Goal: Submit feedback/report problem: Submit feedback/report problem

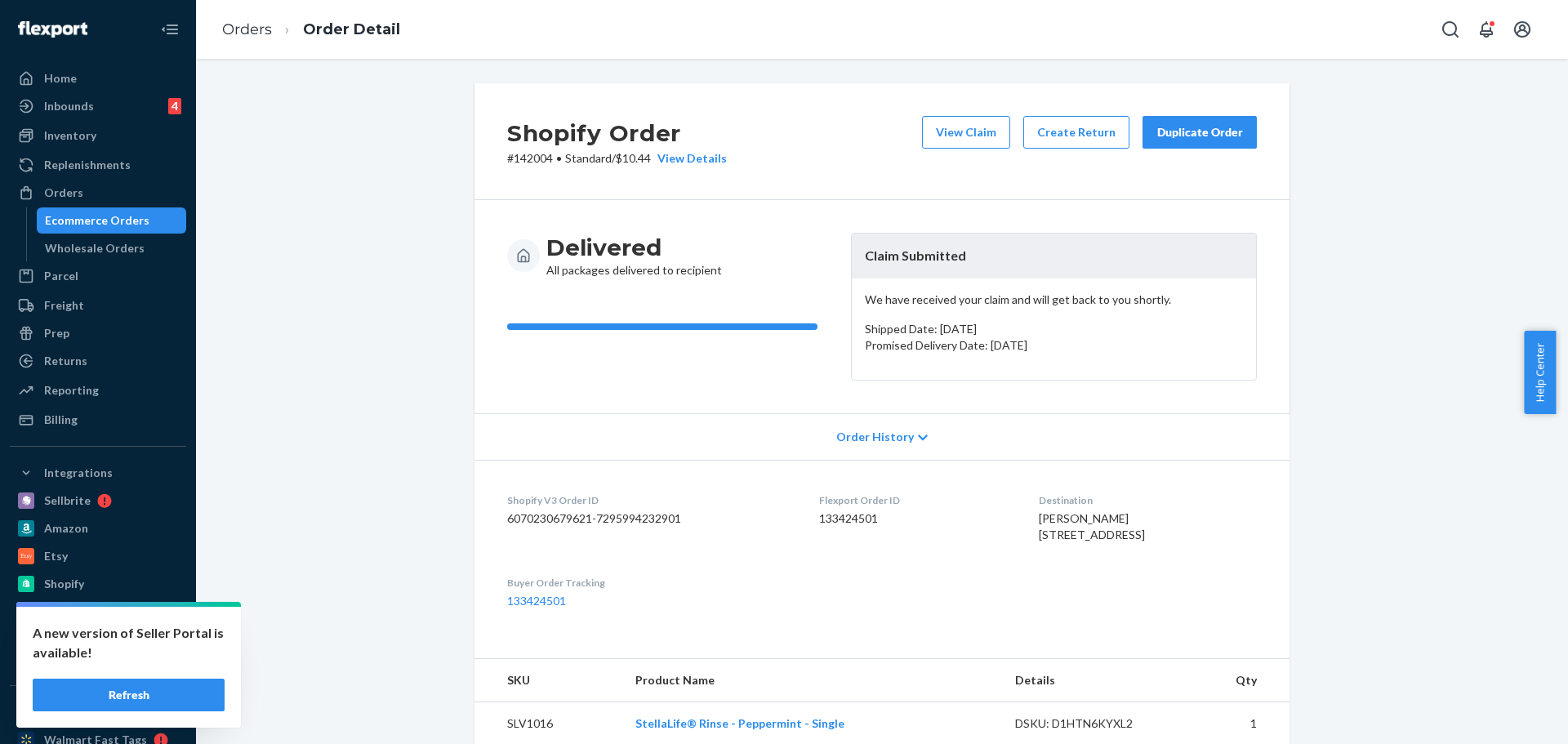
click at [253, 21] on link "Orders" at bounding box center [247, 30] width 50 height 18
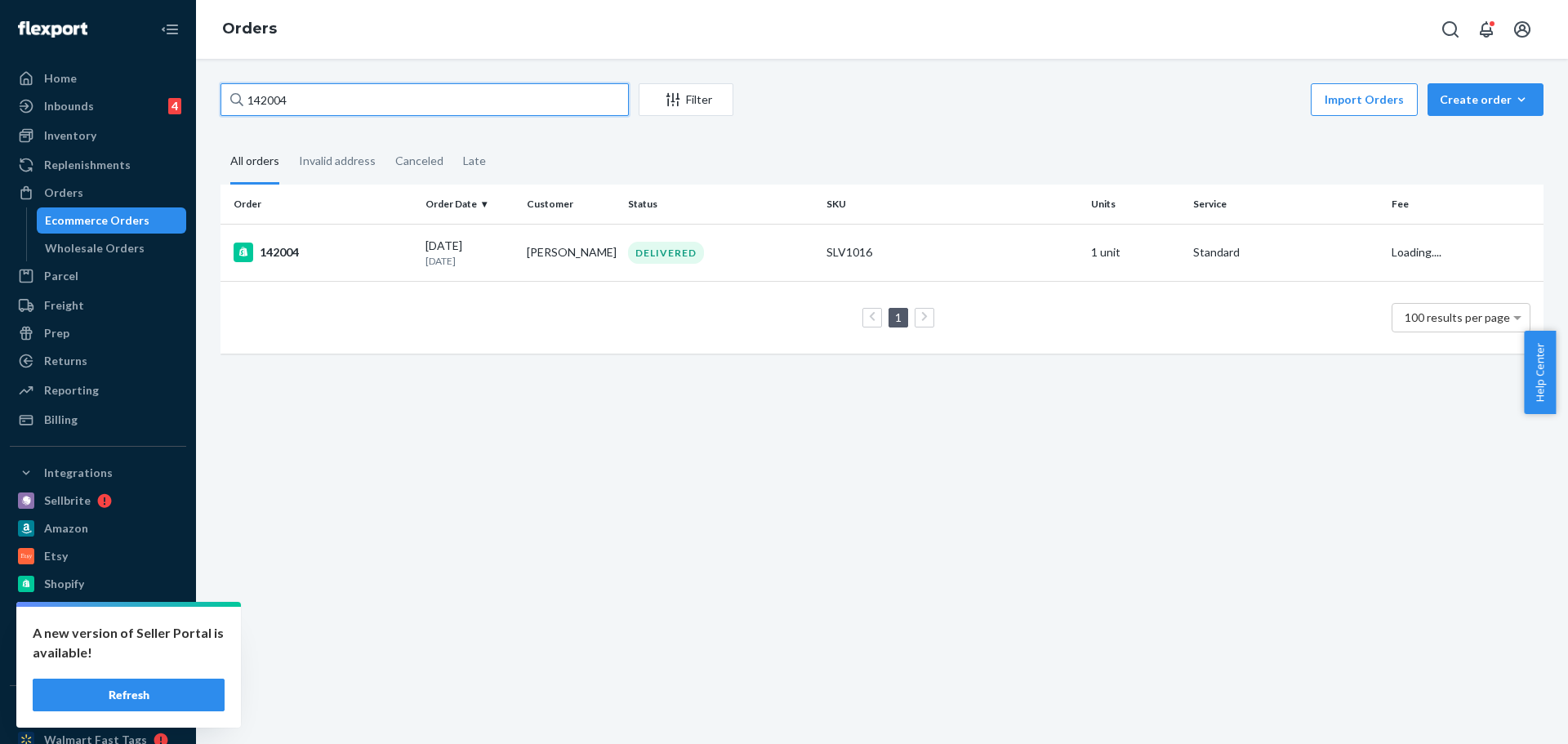
click at [292, 99] on input "142004" at bounding box center [425, 99] width 409 height 33
paste input "[EMAIL_ADDRESS][DOMAIN_NAME]"
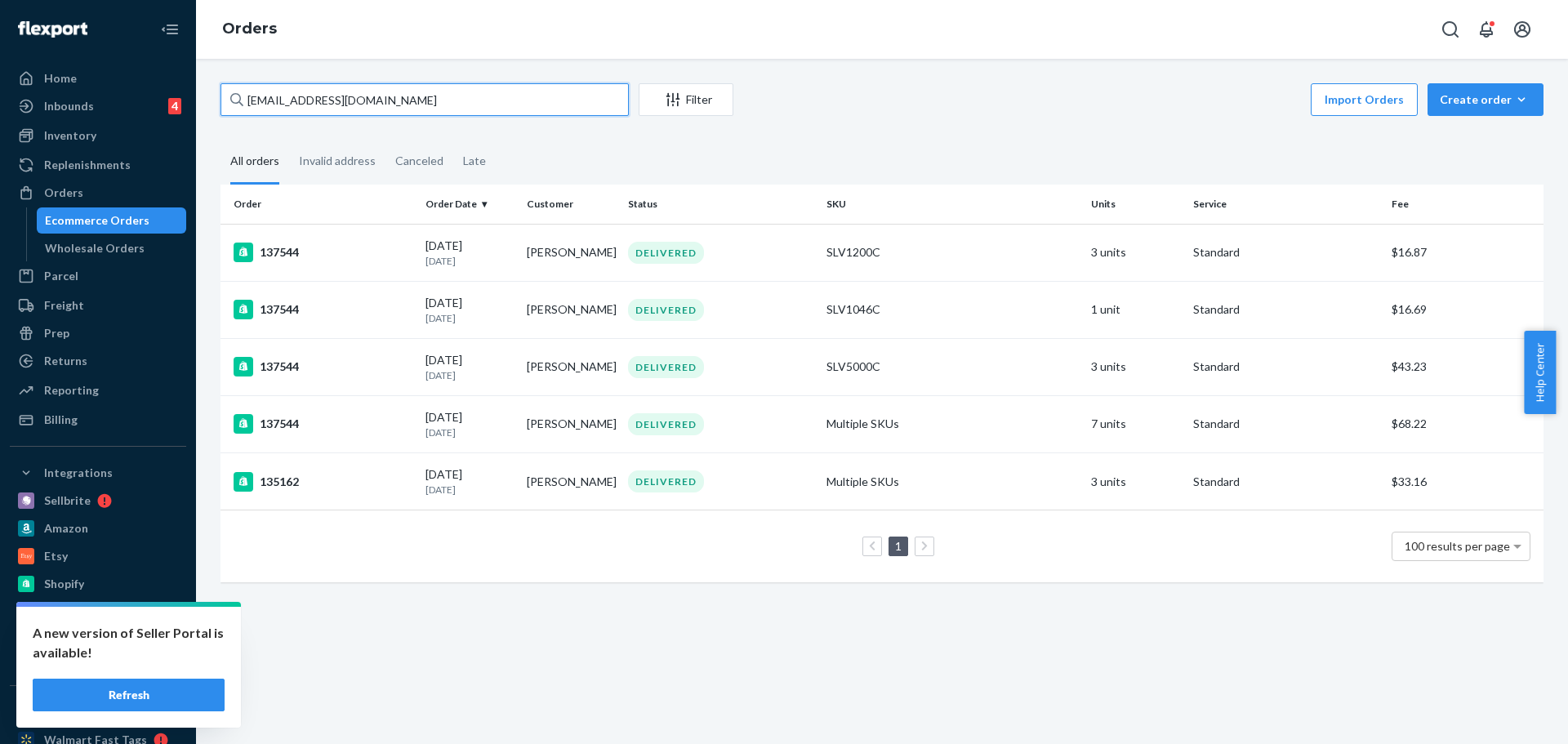
click at [377, 100] on input "[EMAIL_ADDRESS][DOMAIN_NAME]" at bounding box center [425, 99] width 409 height 33
paste input "142253"
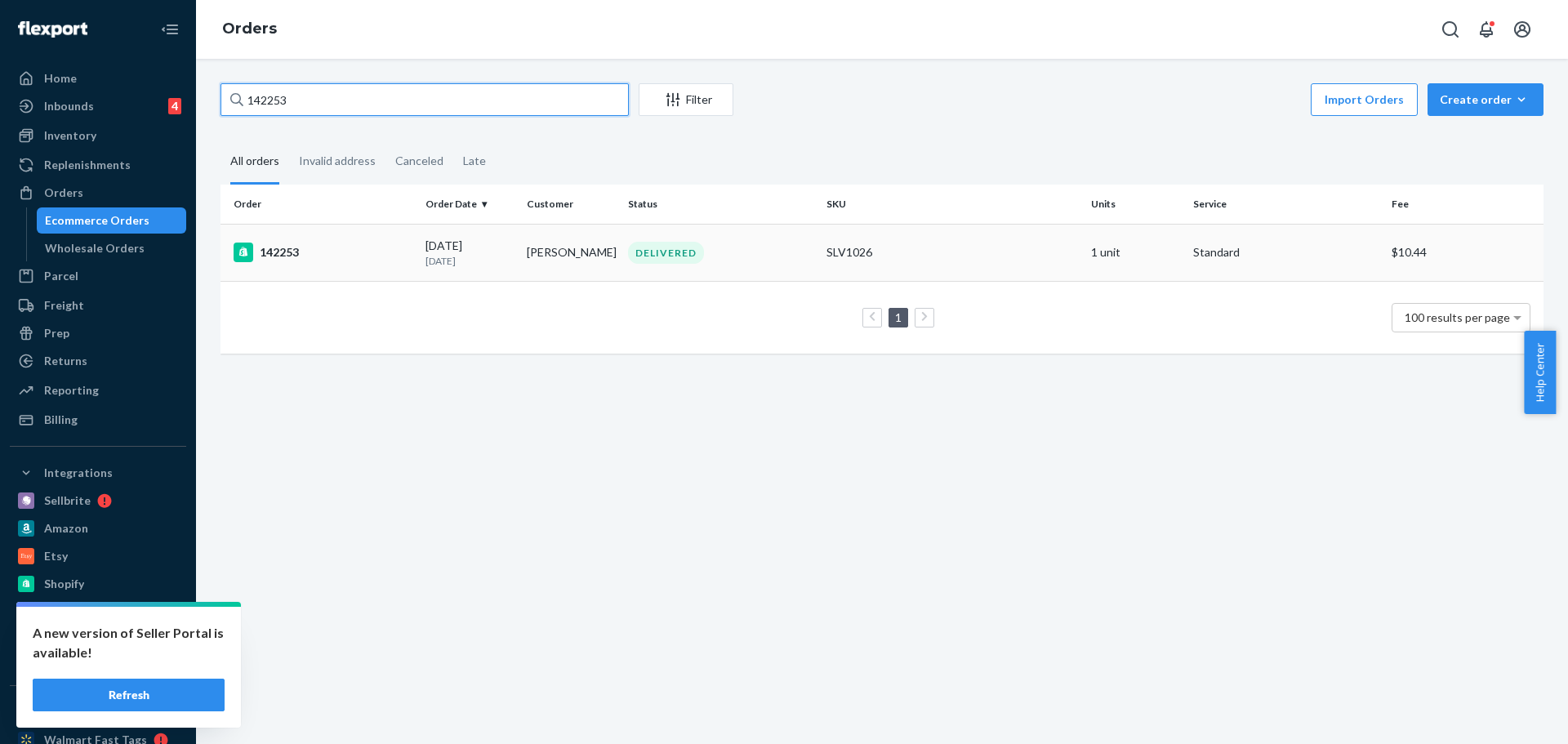
type input "142253"
click at [281, 255] on div "142253" at bounding box center [323, 252] width 179 height 20
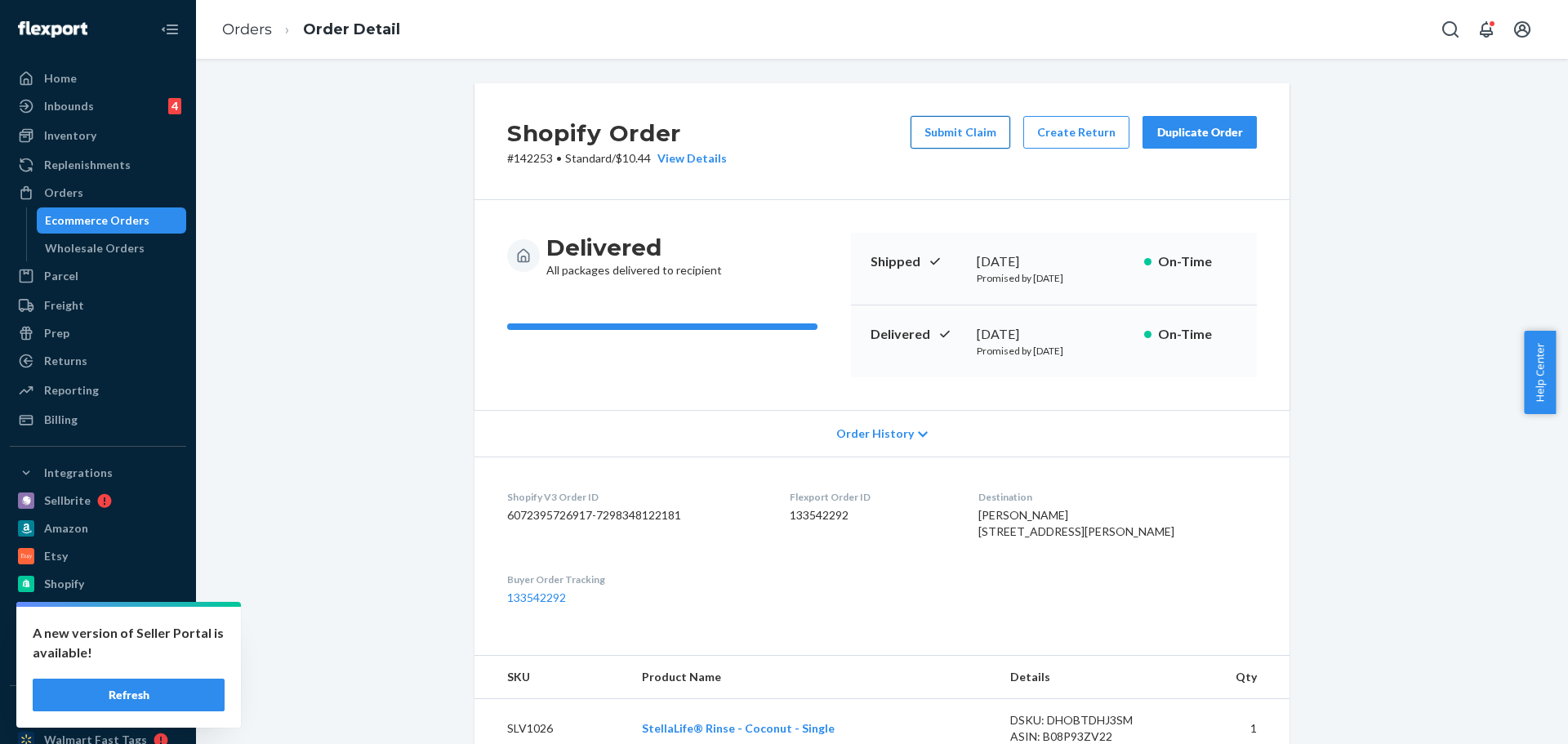
click at [982, 116] on button "Submit Claim" at bounding box center [960, 132] width 99 height 33
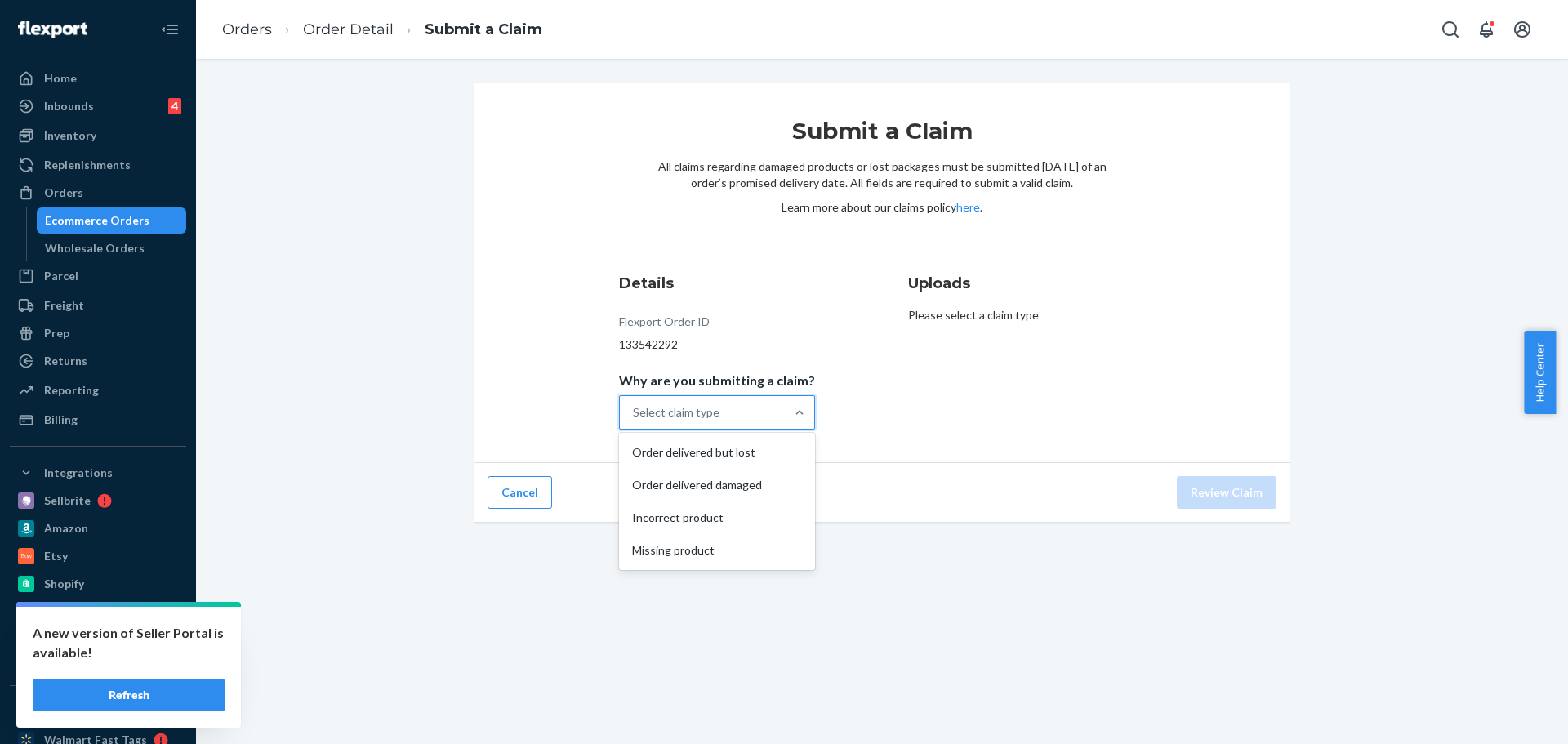
click at [726, 417] on div "Select claim type" at bounding box center [702, 412] width 165 height 33
click at [635, 417] on input "Why are you submitting a claim? option Order delivered but lost focused, 1 of 4…" at bounding box center [634, 412] width 2 height 16
click at [695, 495] on div "Order delivered damaged" at bounding box center [717, 485] width 190 height 33
click at [635, 420] on input "Why are you submitting a claim? option Order delivered damaged focused, 2 of 4.…" at bounding box center [634, 412] width 2 height 16
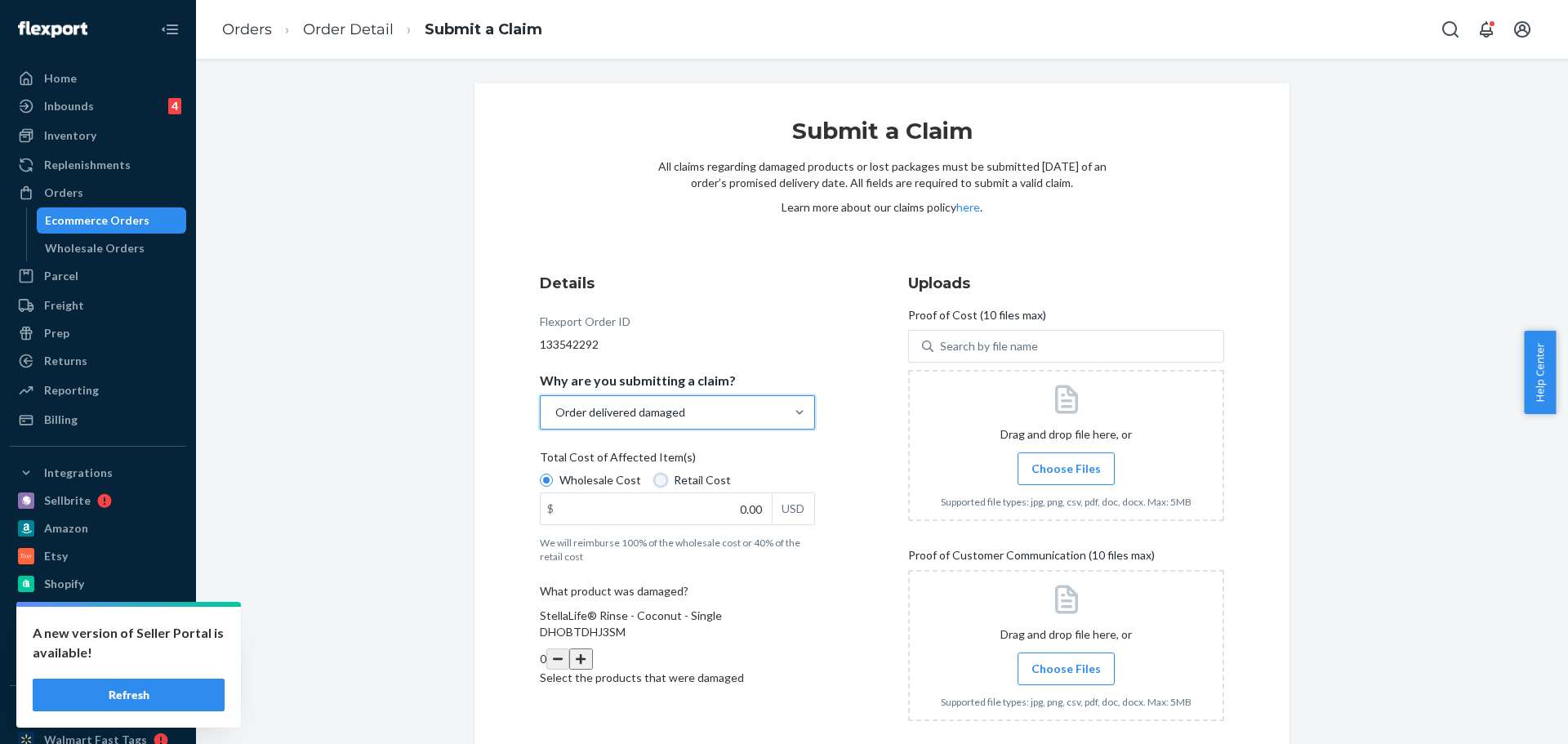
click at [657, 485] on input "Retail Cost" at bounding box center [661, 480] width 13 height 13
radio input "true"
radio input "false"
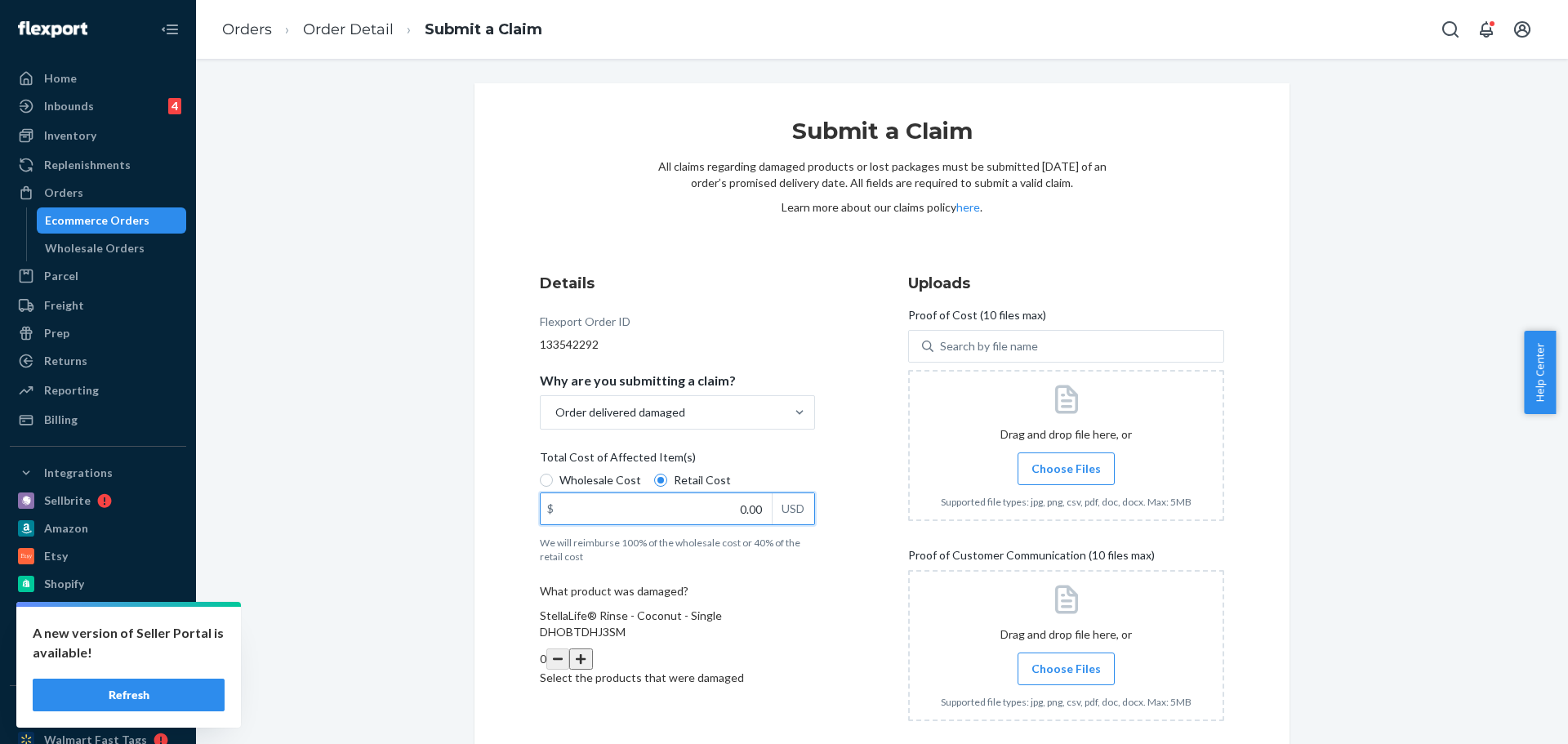
click at [703, 508] on input "0.00" at bounding box center [656, 509] width 232 height 31
type input "3.00"
click at [592, 648] on button "button" at bounding box center [581, 659] width 23 height 21
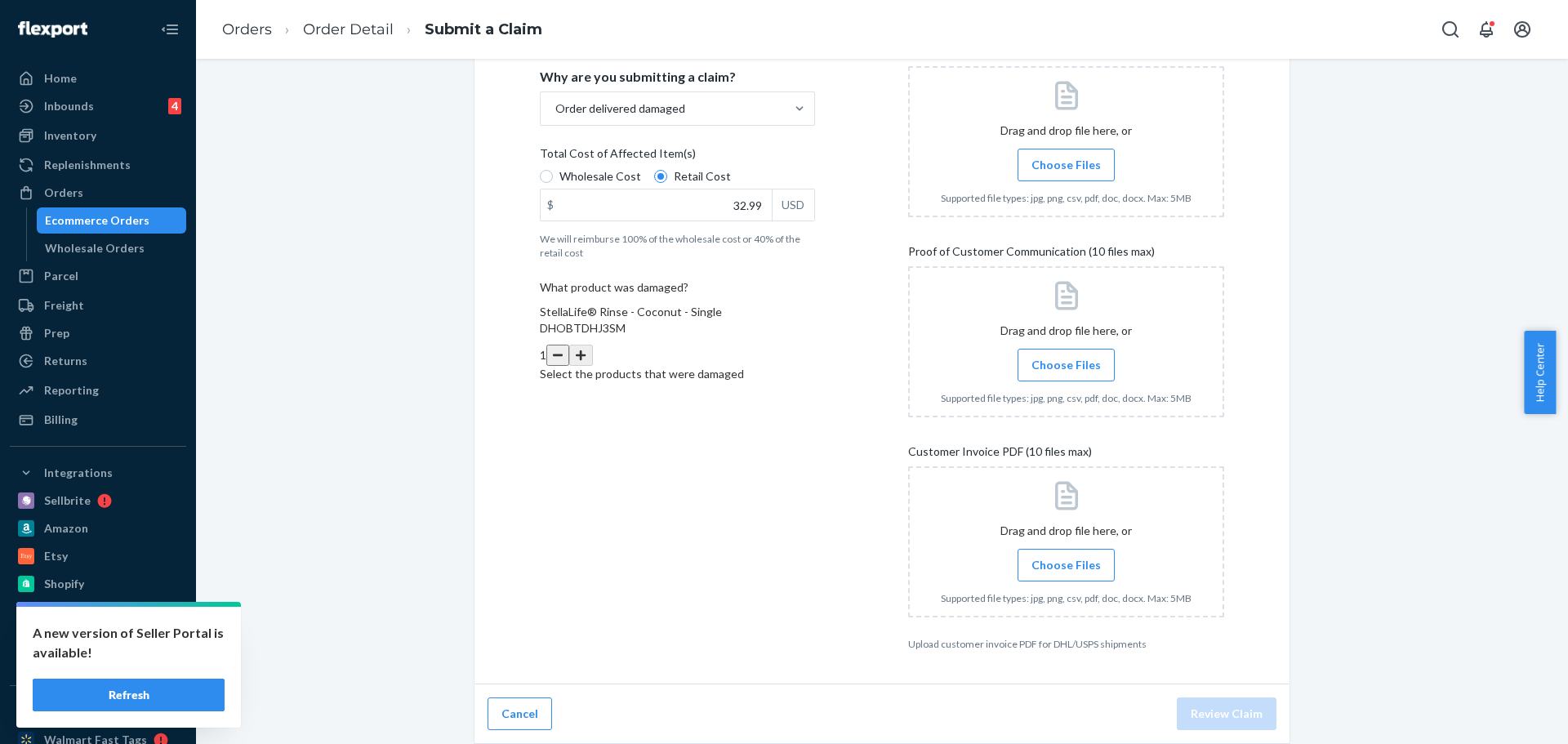
scroll to position [59, 0]
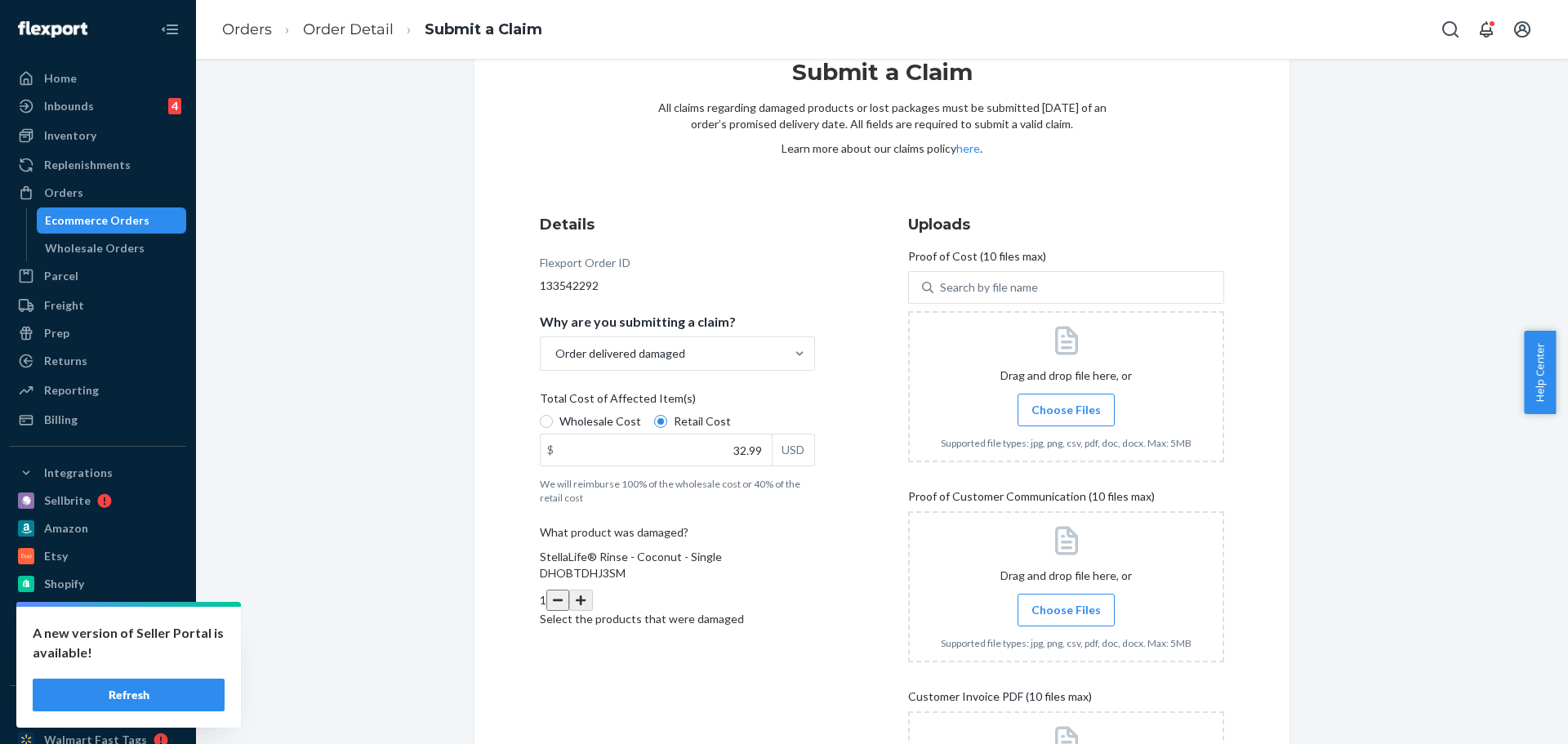
click at [1056, 611] on span "Choose Files" at bounding box center [1066, 610] width 70 height 16
click at [1066, 611] on input "Choose Files" at bounding box center [1066, 610] width 1 height 18
click at [739, 452] on input "32.99" at bounding box center [656, 450] width 232 height 31
type input "34.99"
click at [1050, 398] on label "Choose Files" at bounding box center [1066, 410] width 97 height 33
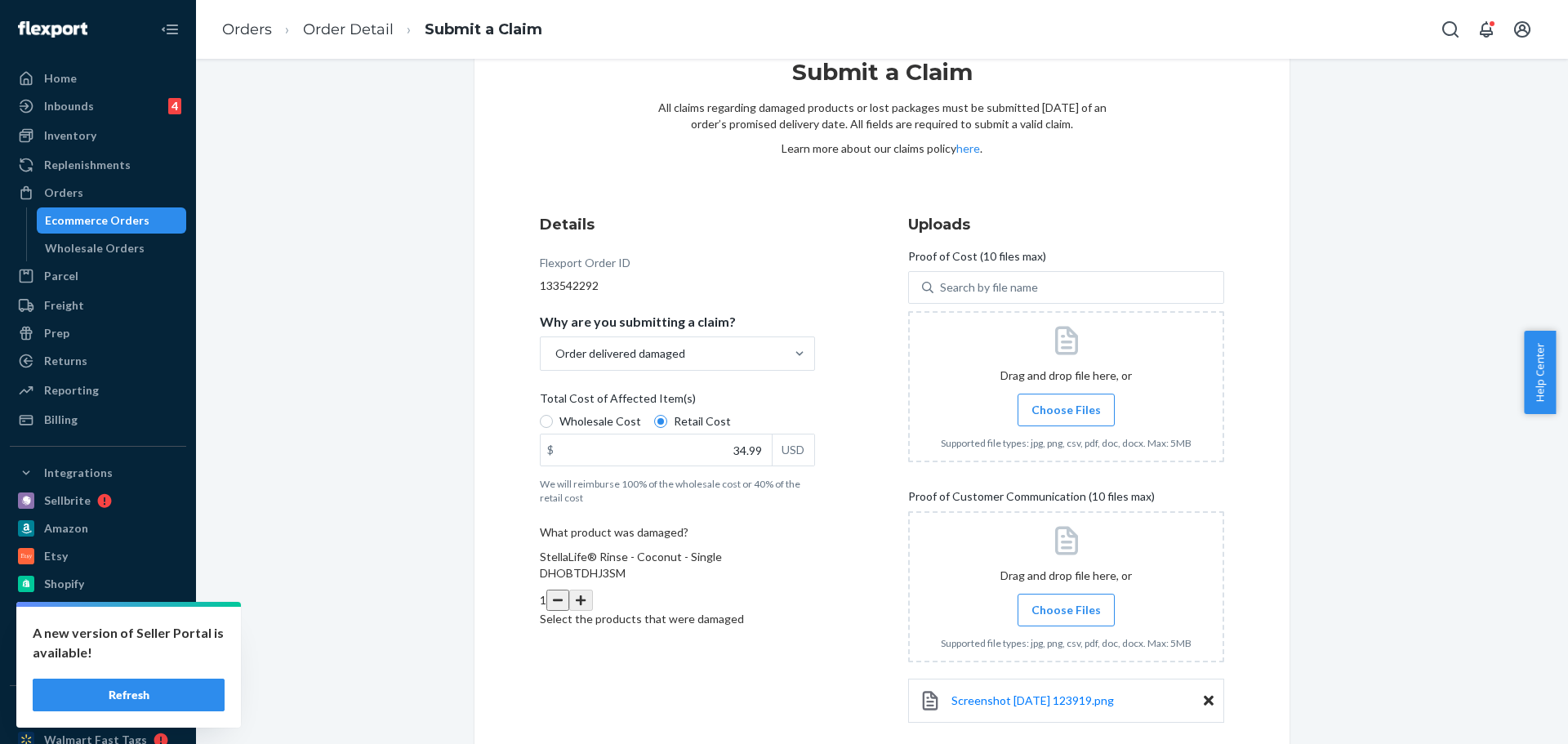
click at [1066, 402] on input "Choose Files" at bounding box center [1066, 410] width 1 height 18
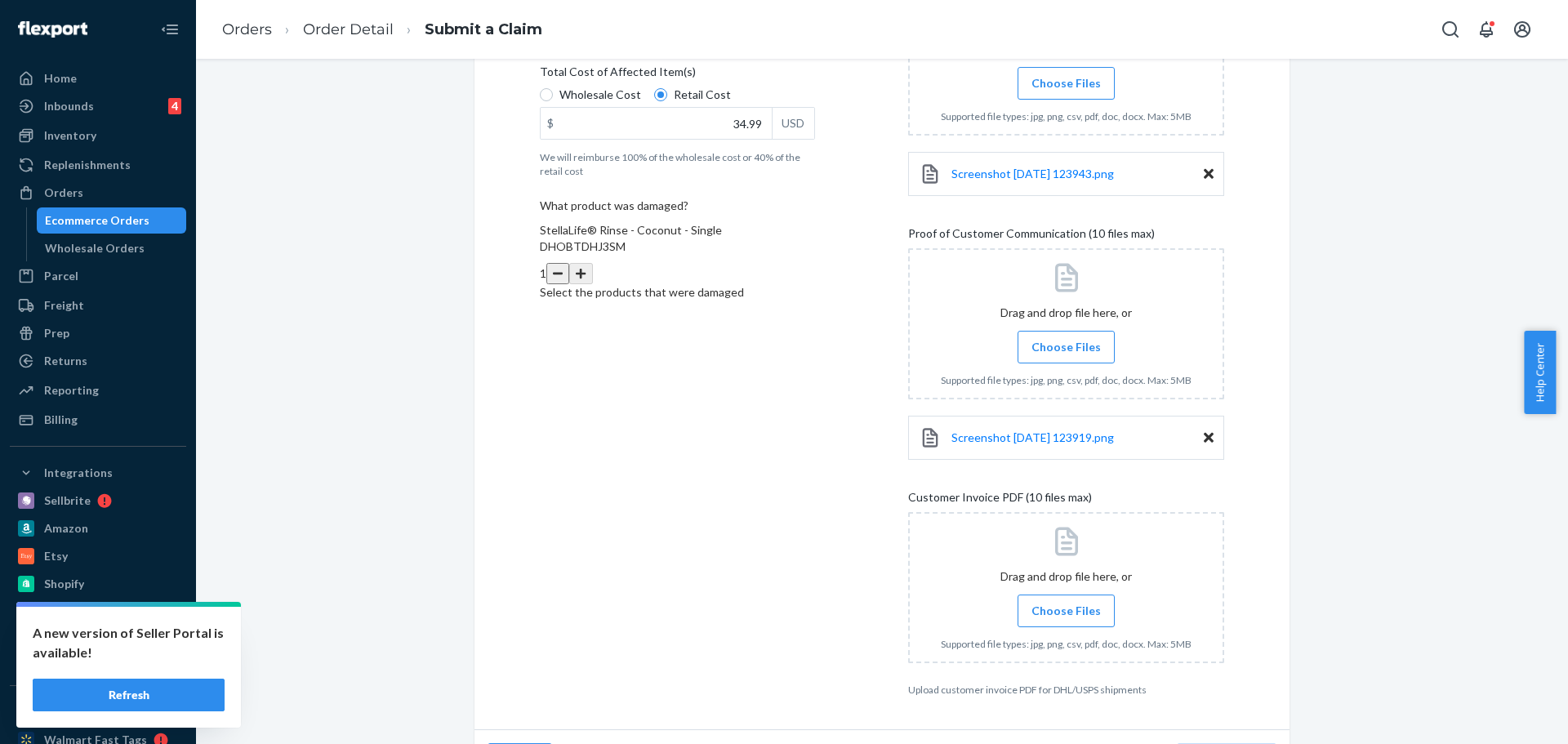
scroll to position [431, 0]
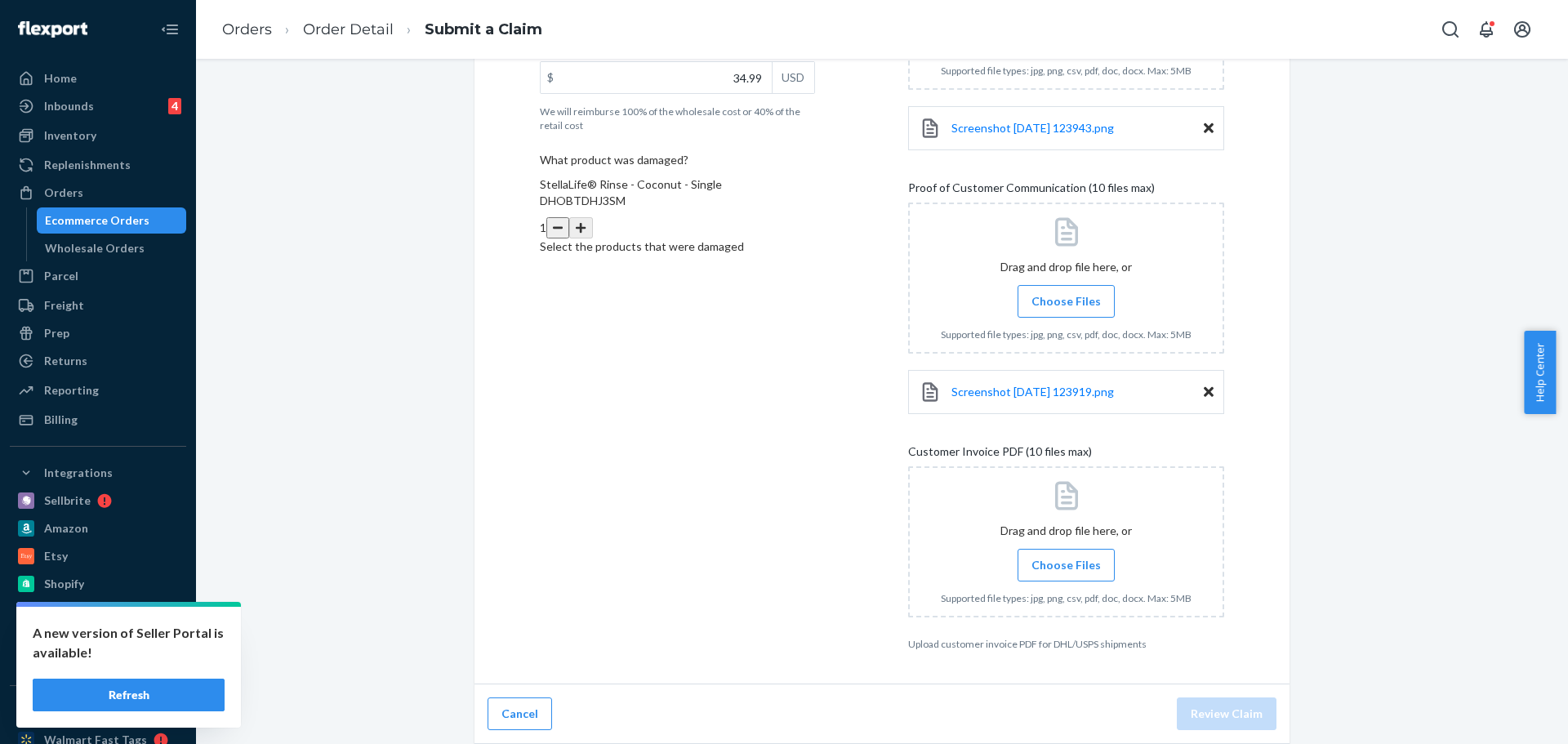
click at [1073, 571] on span "Choose Files" at bounding box center [1066, 565] width 70 height 16
click at [1066, 571] on input "Choose Files" at bounding box center [1066, 565] width 1 height 18
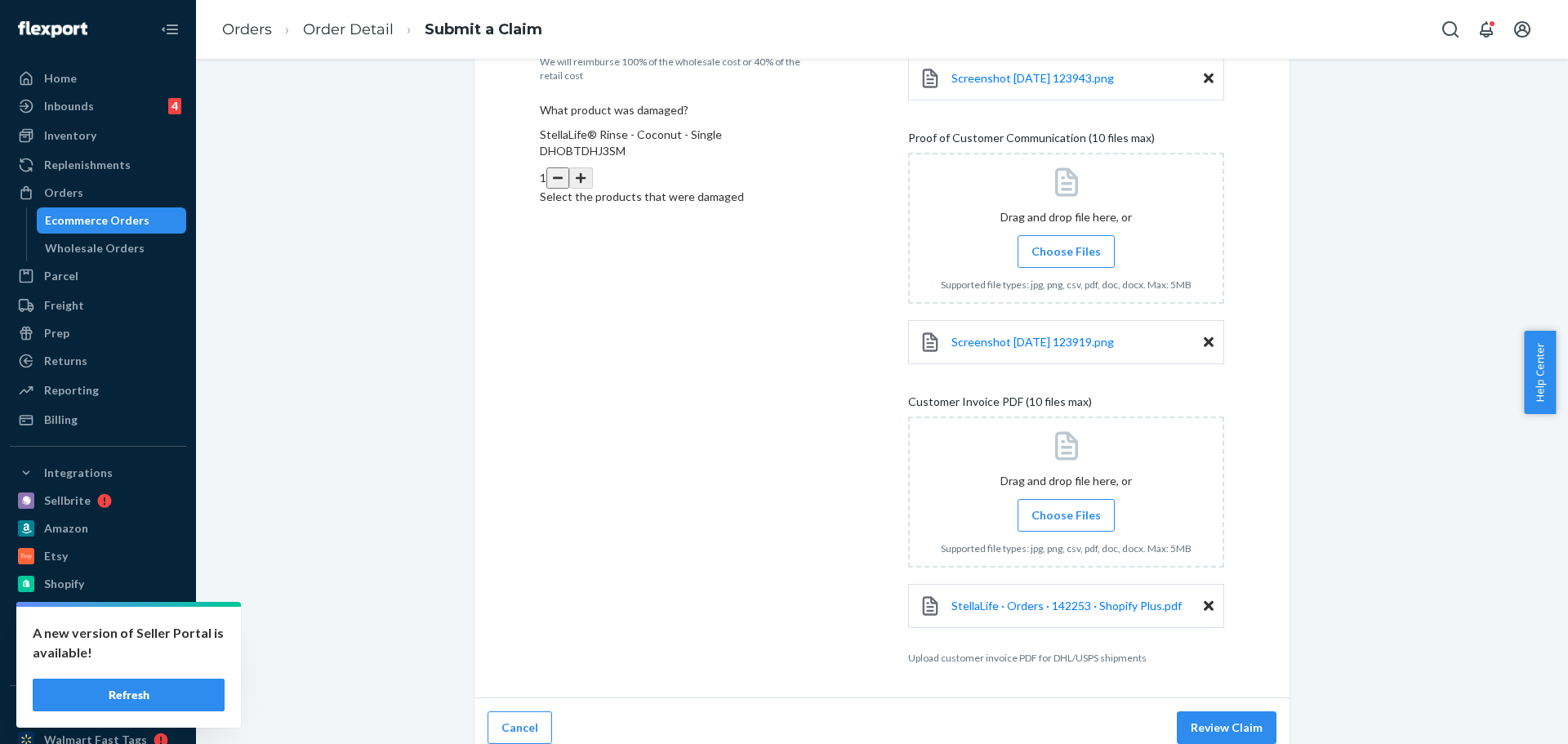
scroll to position [495, 0]
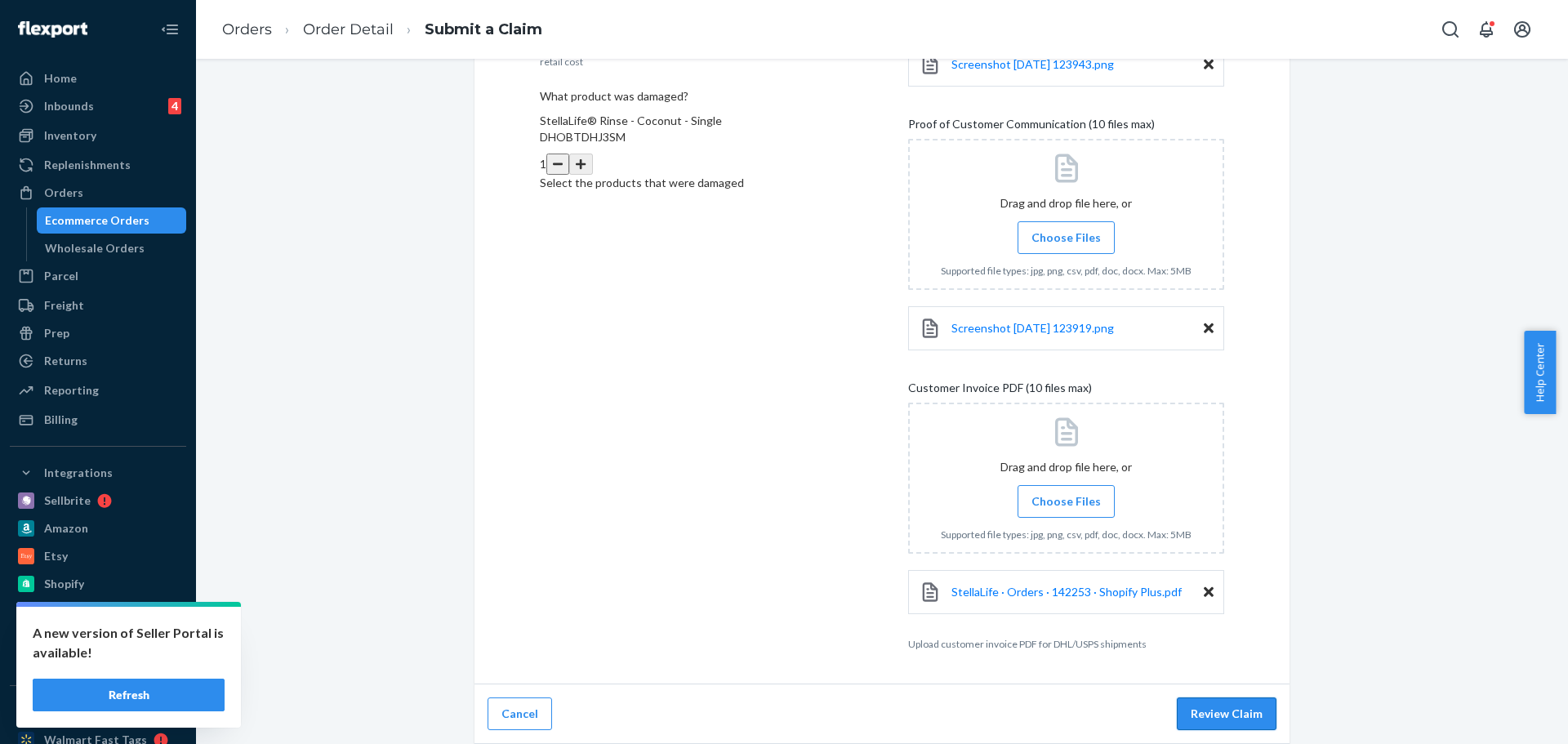
click at [1212, 710] on button "Review Claim" at bounding box center [1226, 714] width 99 height 33
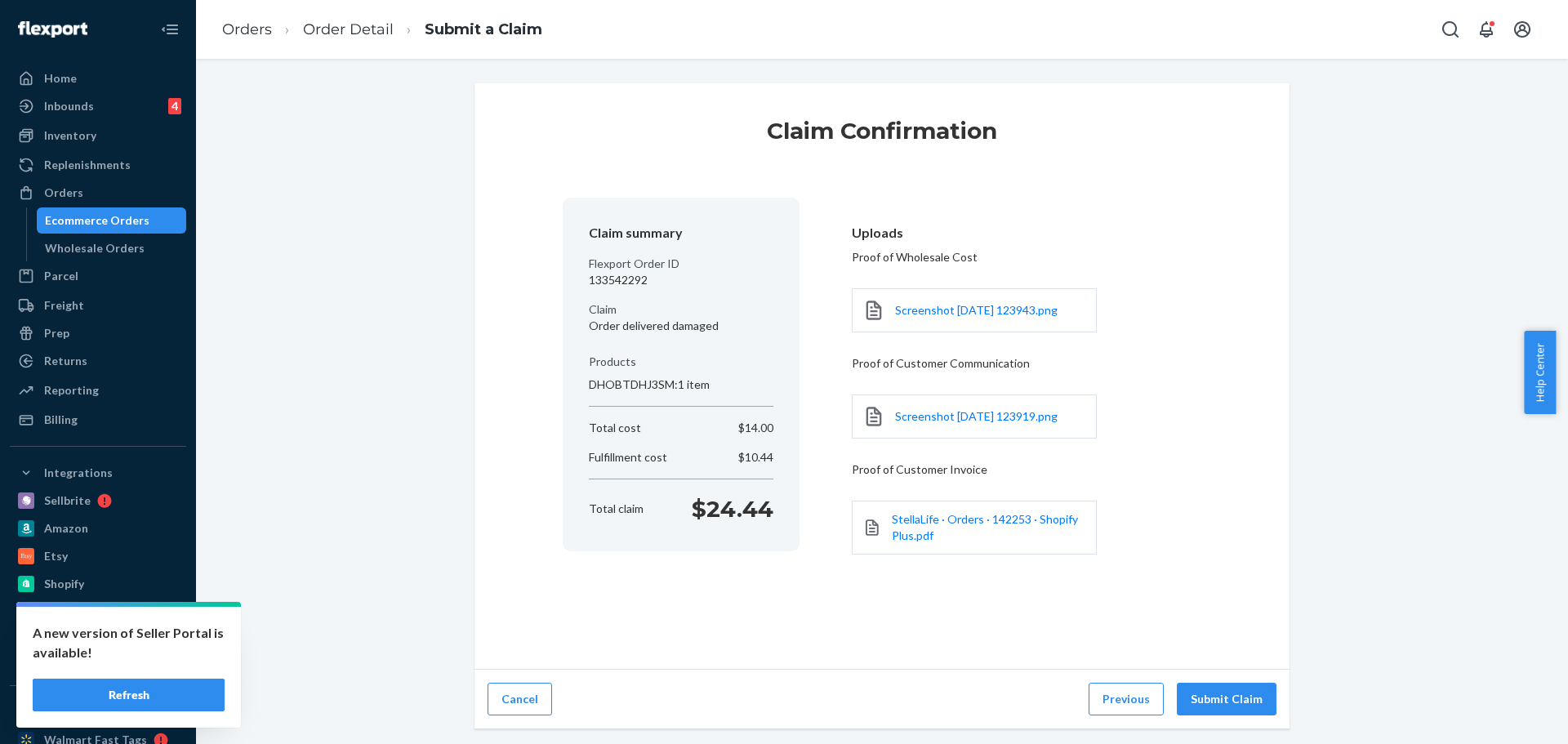
scroll to position [0, 0]
click at [1212, 704] on button "Submit Claim" at bounding box center [1226, 699] width 99 height 33
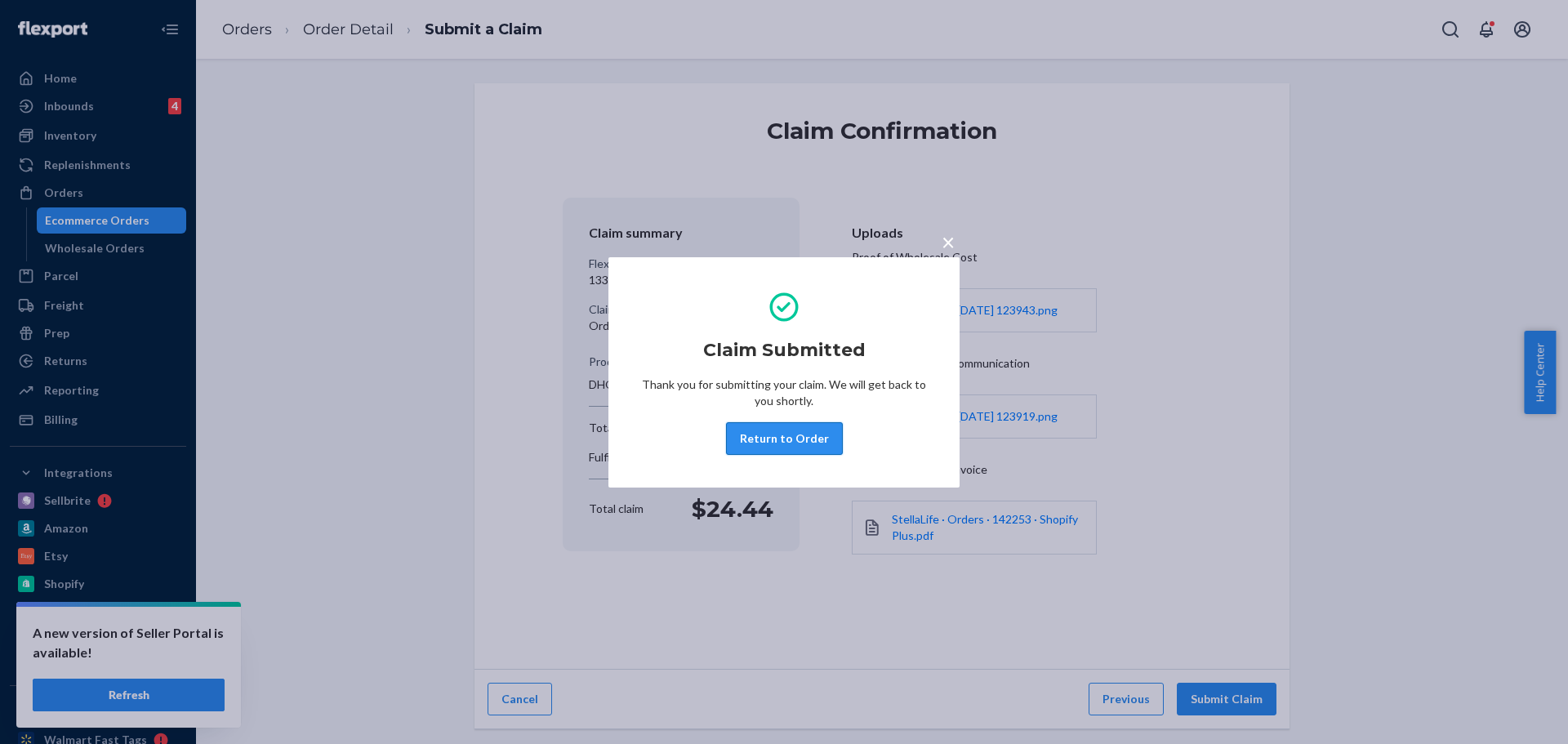
click at [789, 439] on button "Return to Order" at bounding box center [784, 438] width 117 height 33
